Goal: Book appointment/travel/reservation

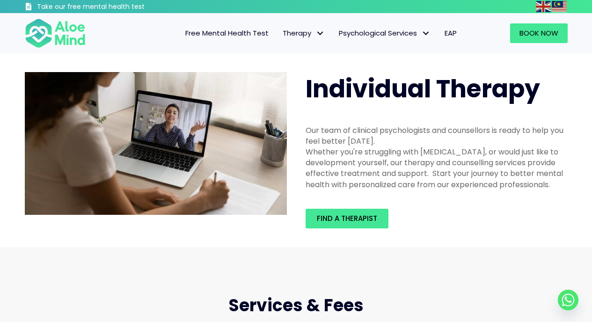
click at [546, 19] on div "Book Now" at bounding box center [520, 33] width 113 height 38
click at [541, 25] on link "Book Now" at bounding box center [539, 33] width 58 height 20
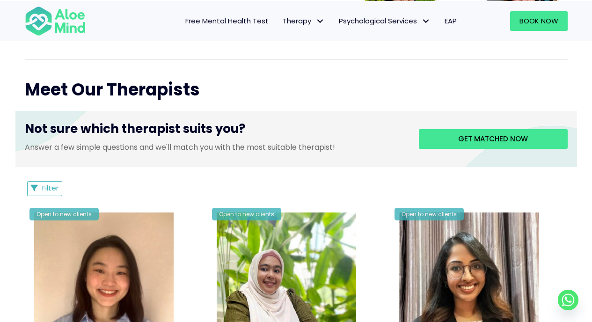
scroll to position [320, 0]
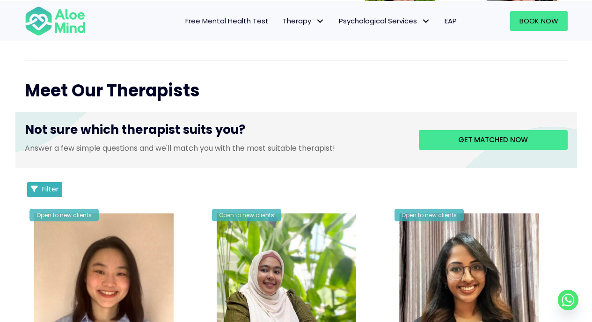
click at [61, 193] on button "Filter" at bounding box center [45, 189] width 36 height 15
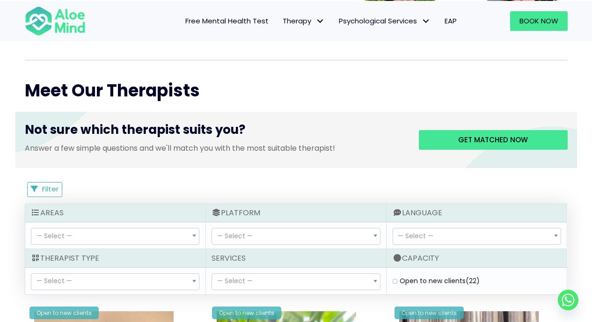
click at [171, 231] on span "— Select —" at bounding box center [114, 236] width 167 height 16
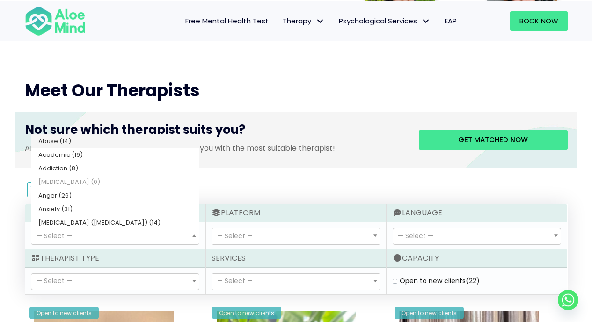
click at [160, 276] on span "— Select —" at bounding box center [114, 282] width 167 height 16
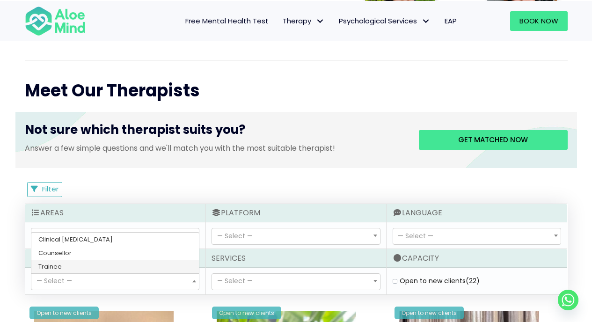
select select "80"
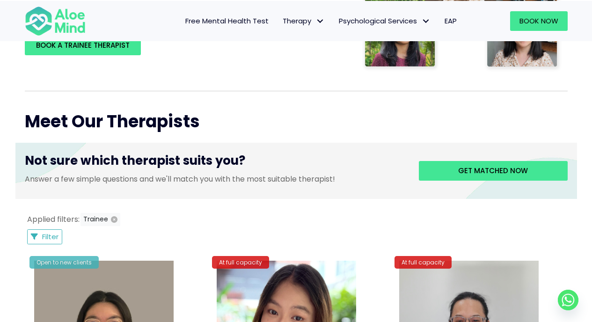
scroll to position [275, 0]
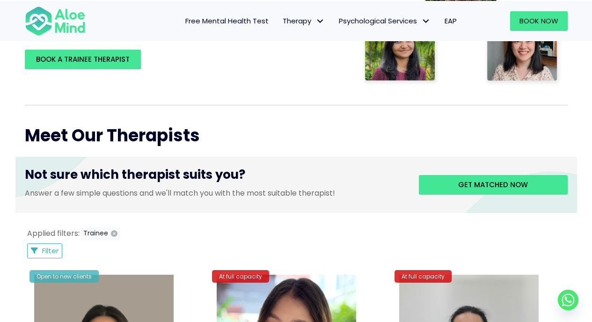
click at [61, 240] on div "Applied filters: Trainee Filter Filter Sort by: Newclient (desc) Listing Descri…" at bounding box center [296, 243] width 543 height 32
click at [112, 231] on icon "button" at bounding box center [114, 233] width 7 height 7
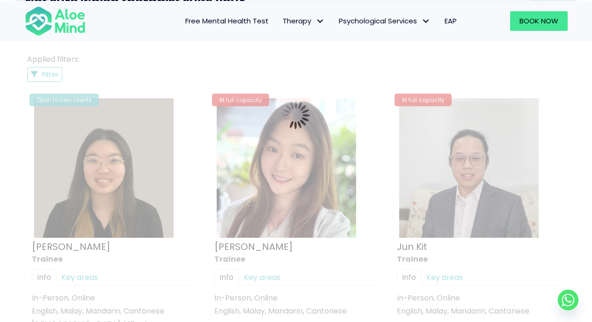
scroll to position [445, 0]
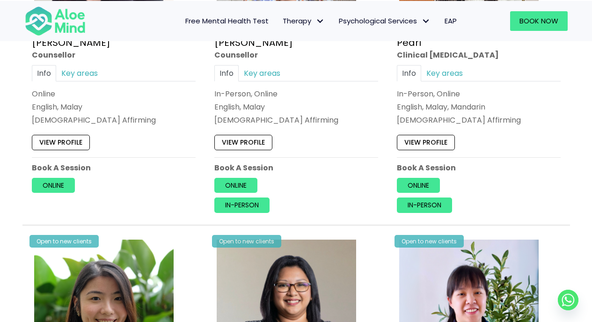
scroll to position [1838, 0]
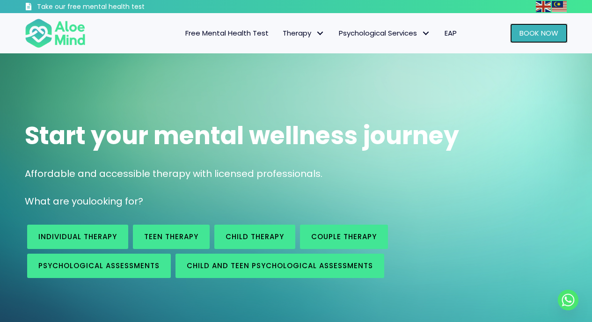
click at [552, 27] on link "Book Now" at bounding box center [539, 33] width 58 height 20
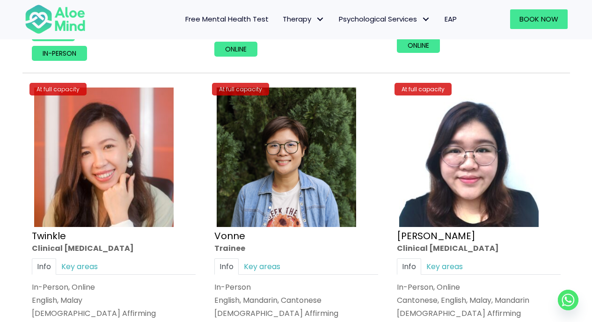
scroll to position [3352, 0]
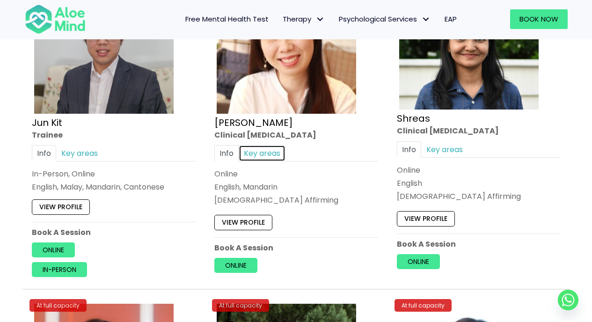
click at [256, 159] on link "Key areas" at bounding box center [262, 153] width 47 height 16
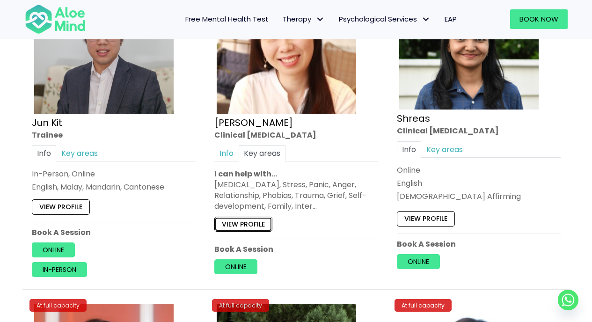
click at [259, 227] on link "View profile" at bounding box center [243, 223] width 58 height 15
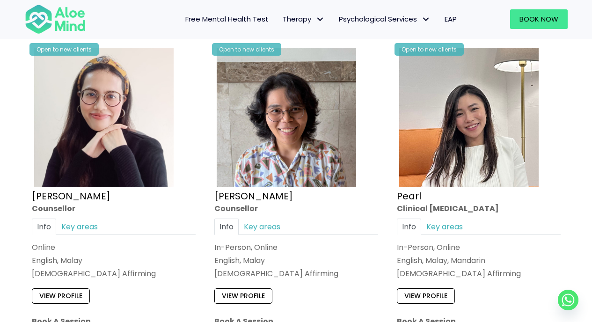
scroll to position [1947, 0]
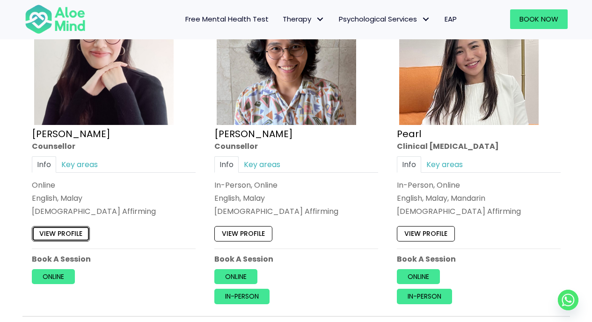
click at [51, 229] on link "View profile" at bounding box center [61, 233] width 58 height 15
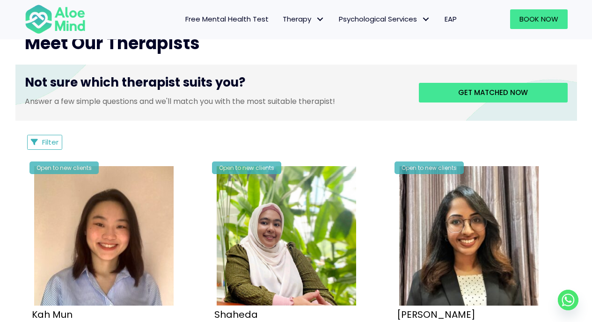
scroll to position [313, 0]
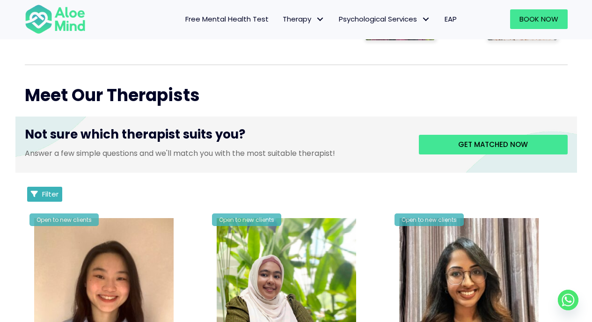
click at [61, 189] on button "Filter" at bounding box center [45, 194] width 36 height 15
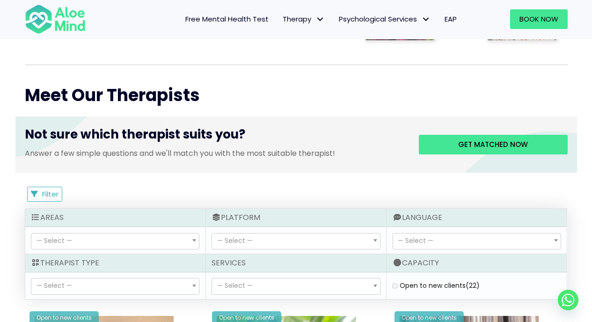
click at [167, 242] on span "— Select —" at bounding box center [114, 241] width 167 height 16
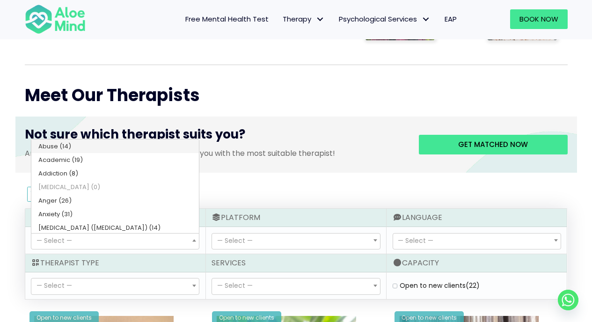
click at [167, 242] on span "— Select —" at bounding box center [114, 241] width 167 height 16
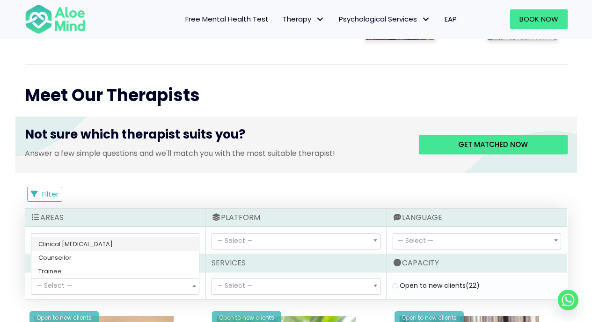
click at [152, 288] on span "— Select —" at bounding box center [114, 286] width 167 height 16
select select "15"
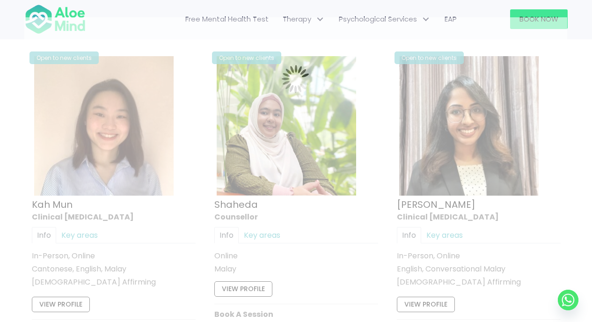
scroll to position [500, 0]
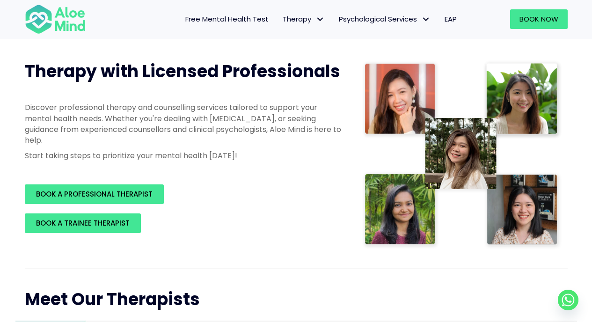
scroll to position [330, 0]
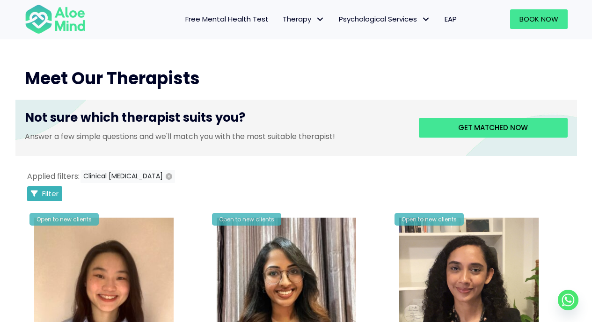
click at [44, 199] on button "Filter" at bounding box center [45, 193] width 36 height 15
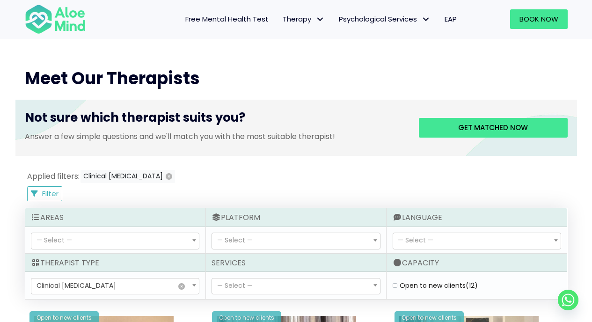
click at [186, 283] on span "× Clinical psychologist" at bounding box center [114, 286] width 167 height 16
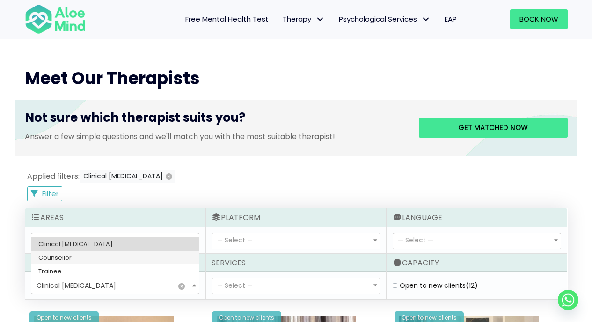
select select "36"
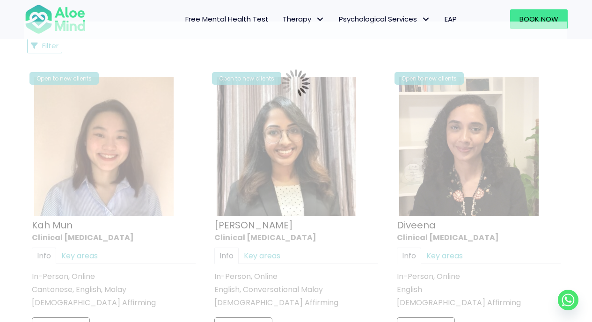
scroll to position [500, 0]
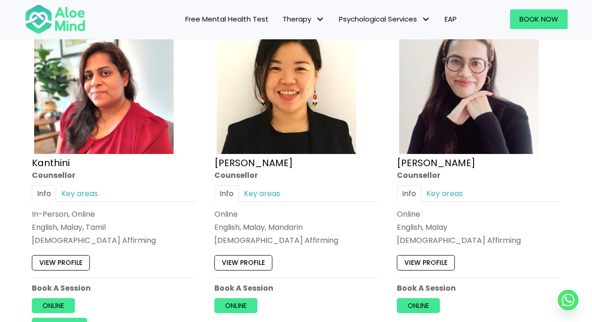
scroll to position [867, 0]
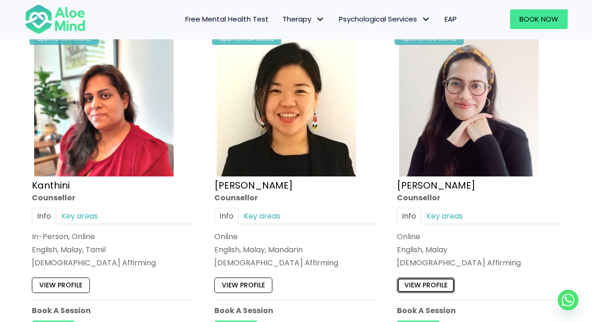
click at [421, 289] on link "View profile" at bounding box center [426, 284] width 58 height 15
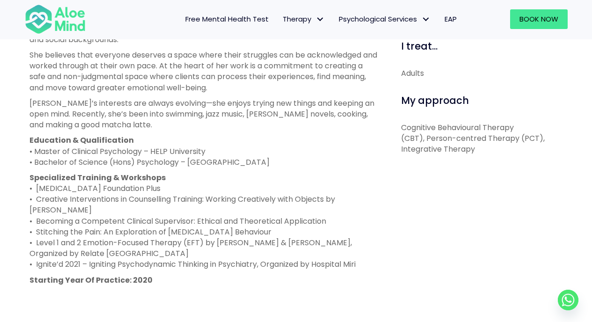
scroll to position [458, 0]
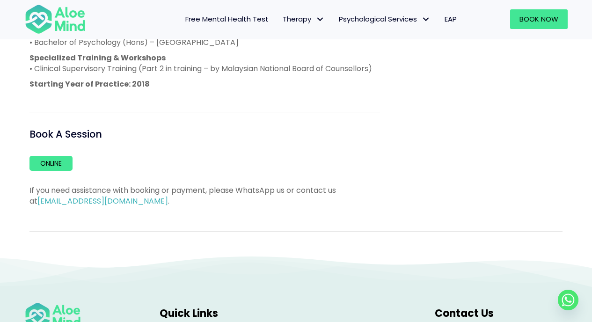
scroll to position [659, 0]
